Goal: Information Seeking & Learning: Learn about a topic

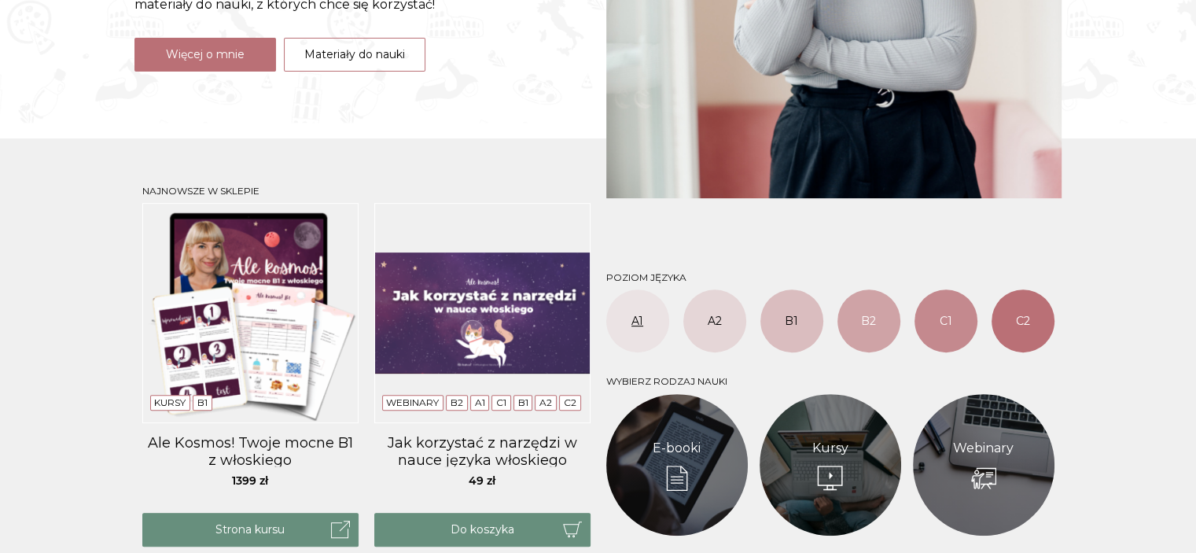
click at [649, 318] on link "A1" at bounding box center [637, 320] width 63 height 63
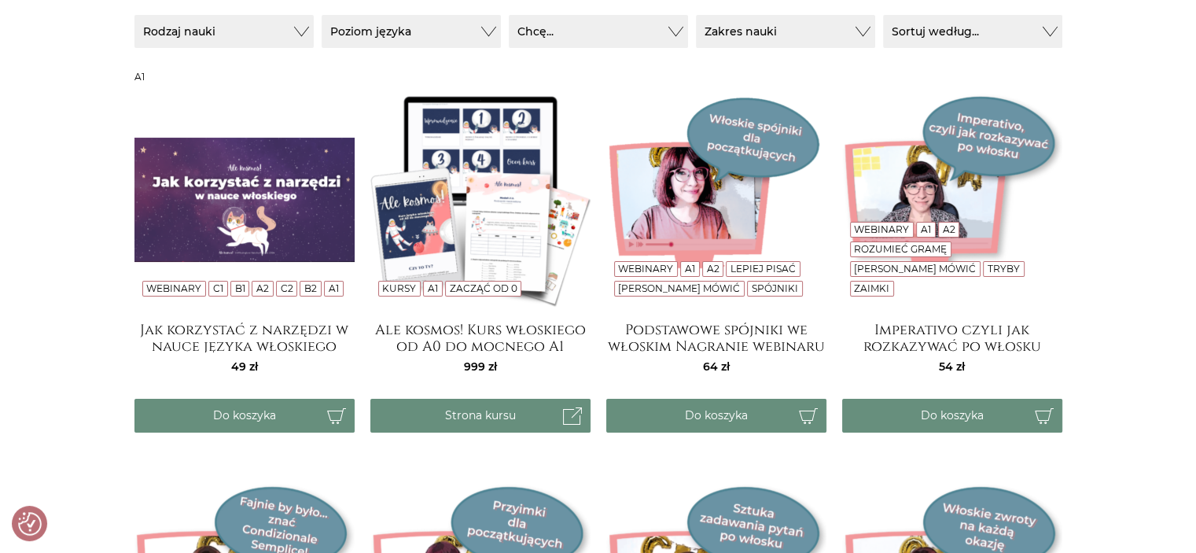
scroll to position [208, 0]
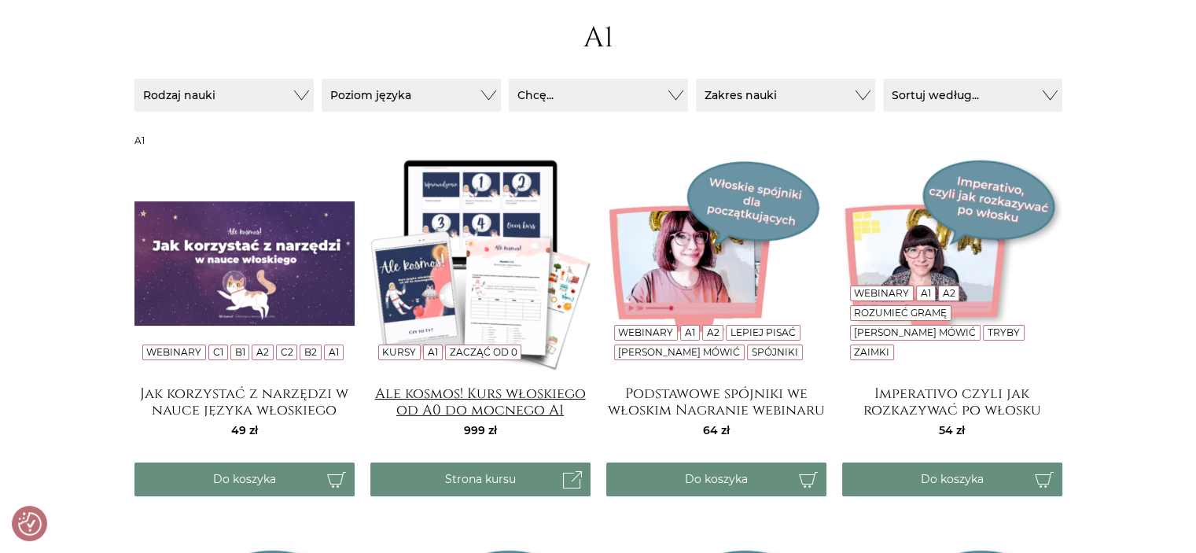
click at [432, 402] on h4 "Ale kosmos! Kurs włoskiego od A0 do mocnego A1" at bounding box center [480, 400] width 220 height 31
